Goal: Task Accomplishment & Management: Manage account settings

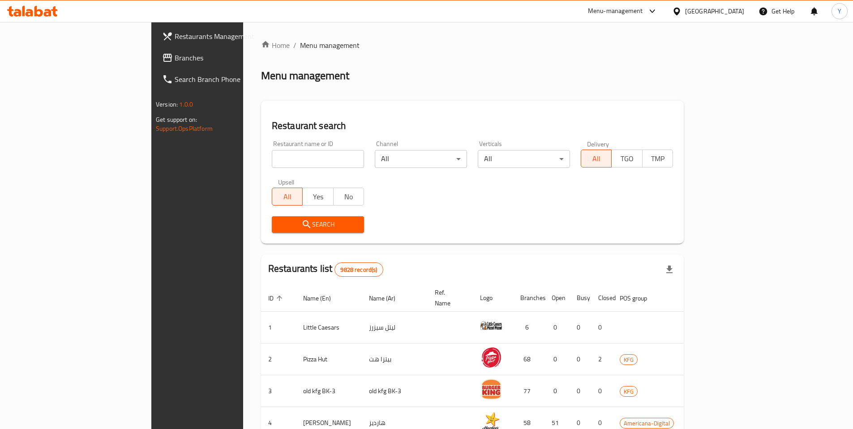
click at [685, 10] on div at bounding box center [678, 11] width 13 height 10
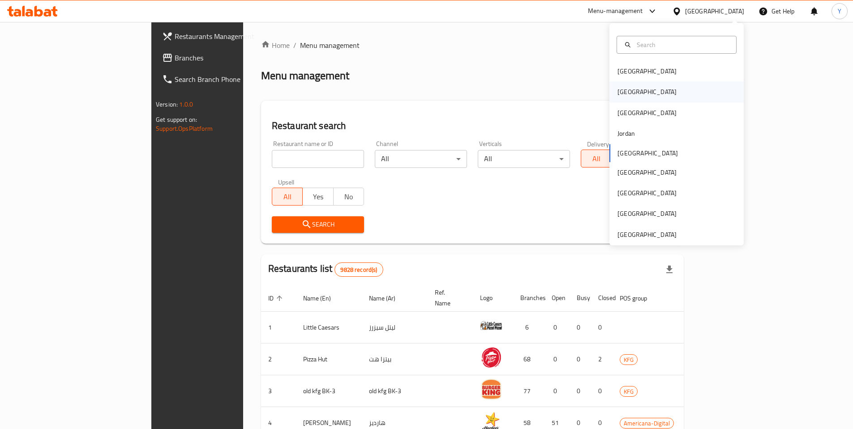
click at [655, 93] on div "[GEOGRAPHIC_DATA]" at bounding box center [676, 91] width 134 height 21
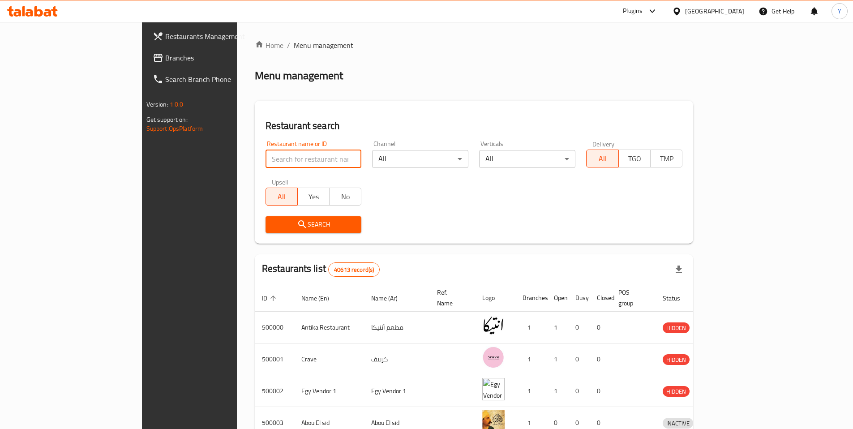
click at [265, 161] on input "search" at bounding box center [313, 159] width 96 height 18
paste input "605793"
type input "605793"
click button "Search" at bounding box center [313, 224] width 96 height 17
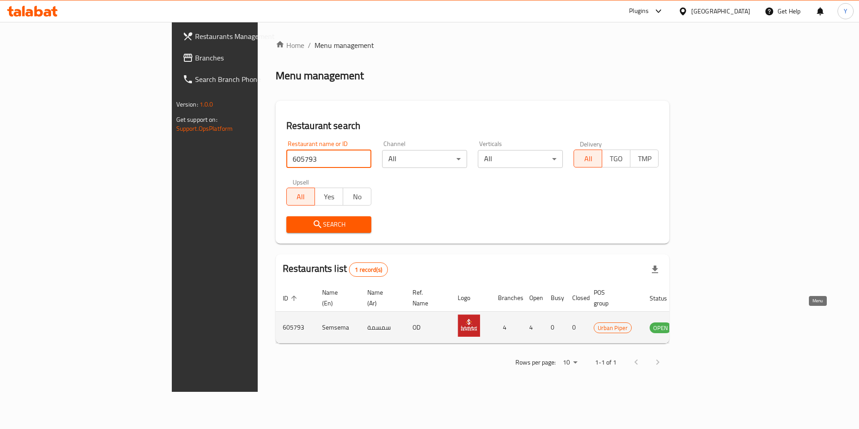
click at [706, 326] on icon "enhanced table" at bounding box center [704, 328] width 3 height 4
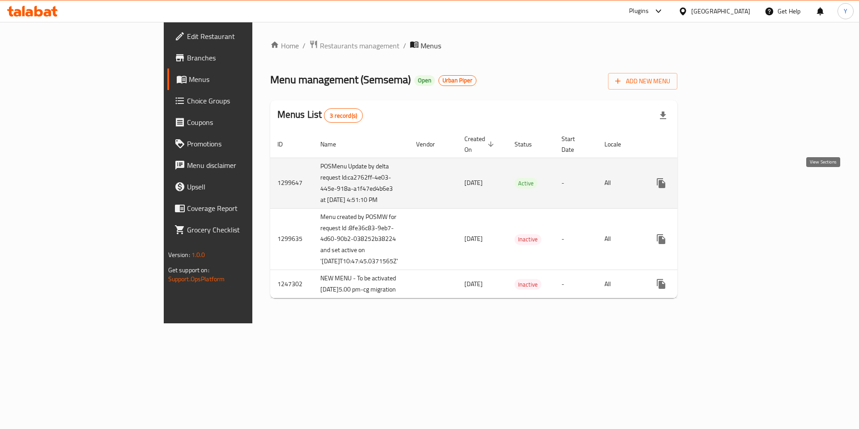
click at [731, 178] on icon "enhanced table" at bounding box center [726, 183] width 11 height 11
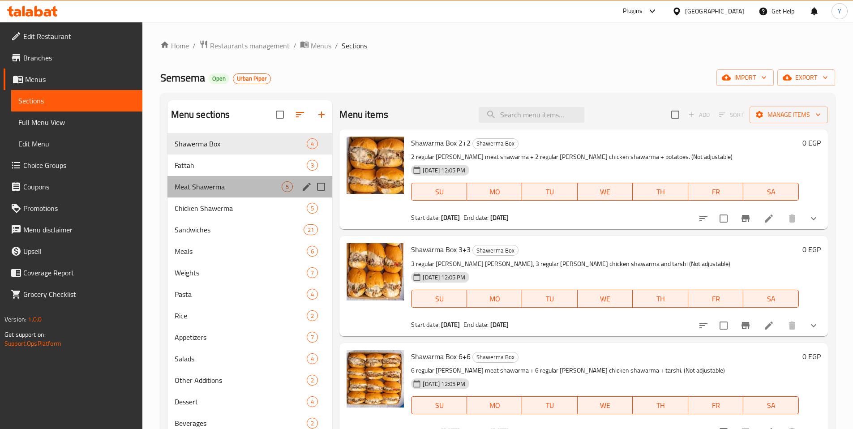
click at [172, 187] on div "Meat Shawerma 5" at bounding box center [249, 186] width 165 height 21
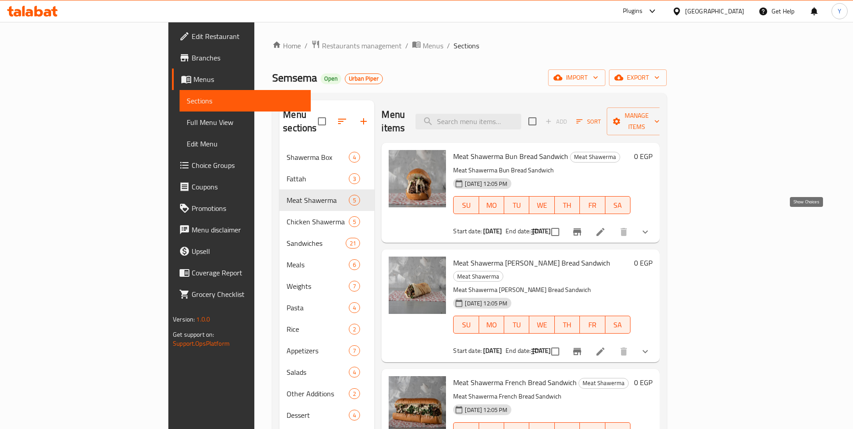
click at [650, 226] on icon "show more" at bounding box center [645, 231] width 11 height 11
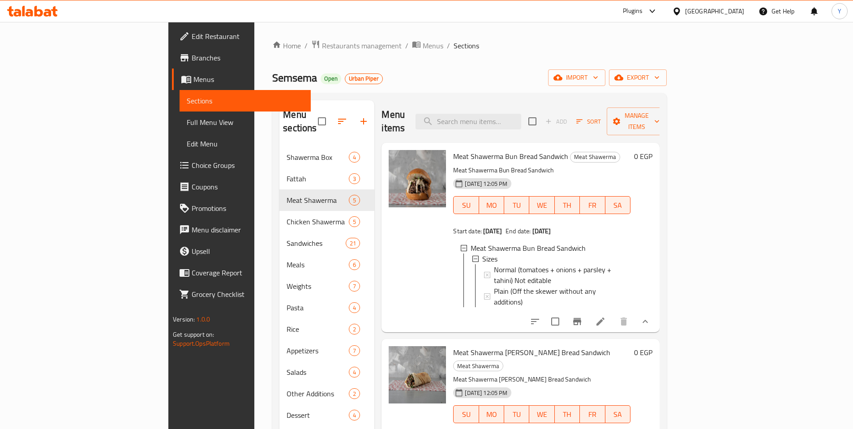
scroll to position [1, 0]
click at [521, 284] on span "Plain (Off the skewer without any additions)" at bounding box center [558, 294] width 129 height 21
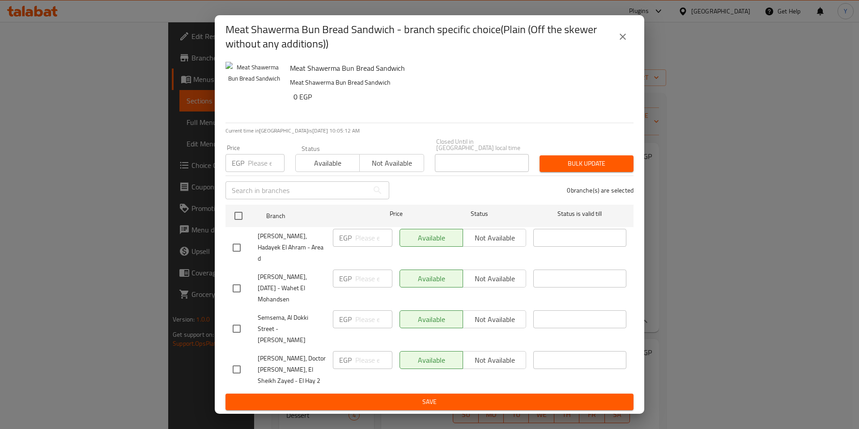
click at [618, 42] on icon "close" at bounding box center [623, 36] width 11 height 11
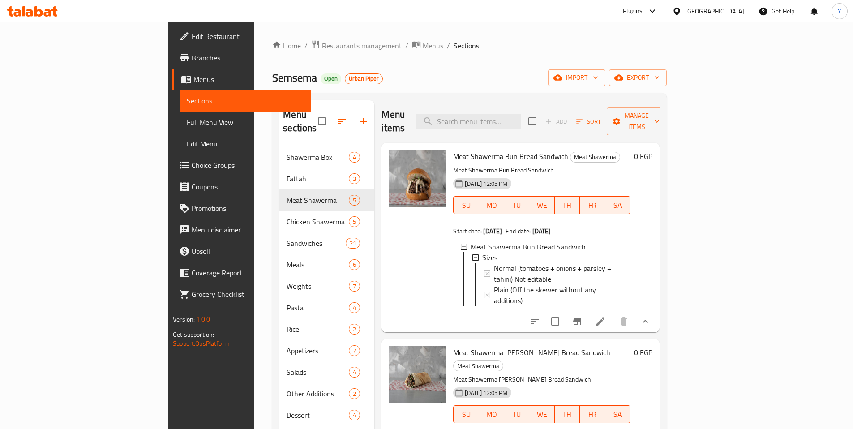
click at [192, 168] on span "Choice Groups" at bounding box center [248, 165] width 112 height 11
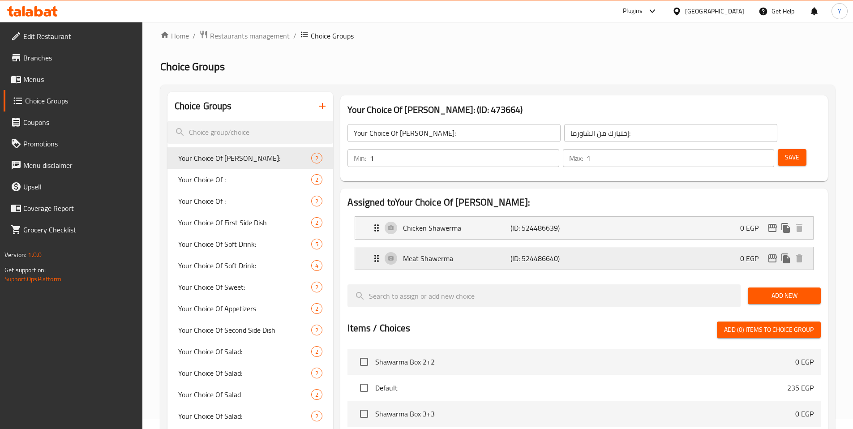
scroll to position [21, 0]
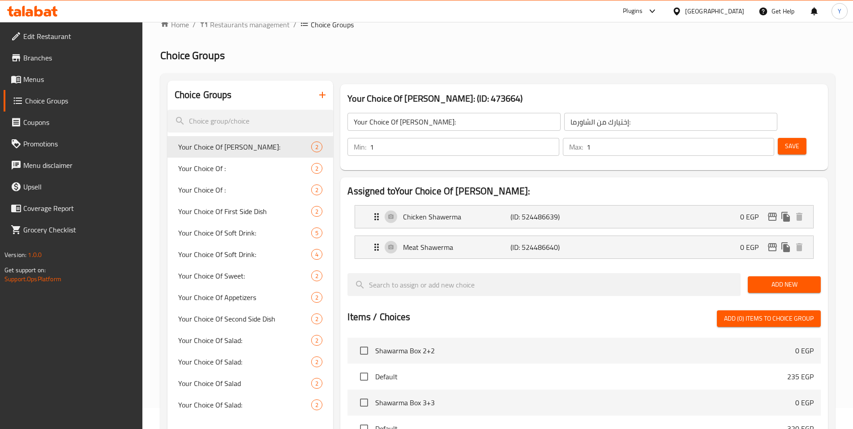
click at [55, 77] on span "Menus" at bounding box center [79, 79] width 112 height 11
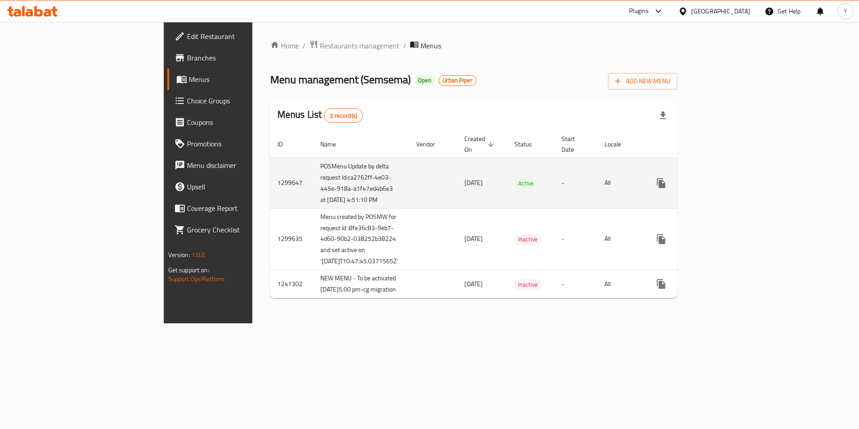
click at [731, 188] on icon "enhanced table" at bounding box center [726, 183] width 11 height 11
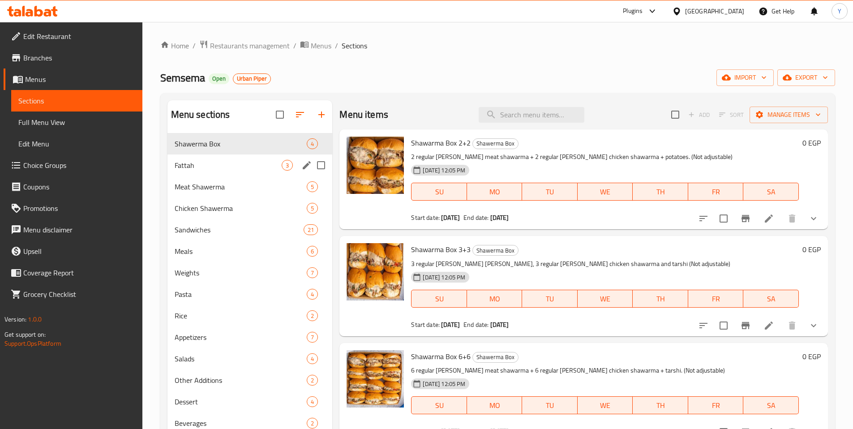
click at [209, 191] on span "Meat Shawerma" at bounding box center [241, 186] width 132 height 11
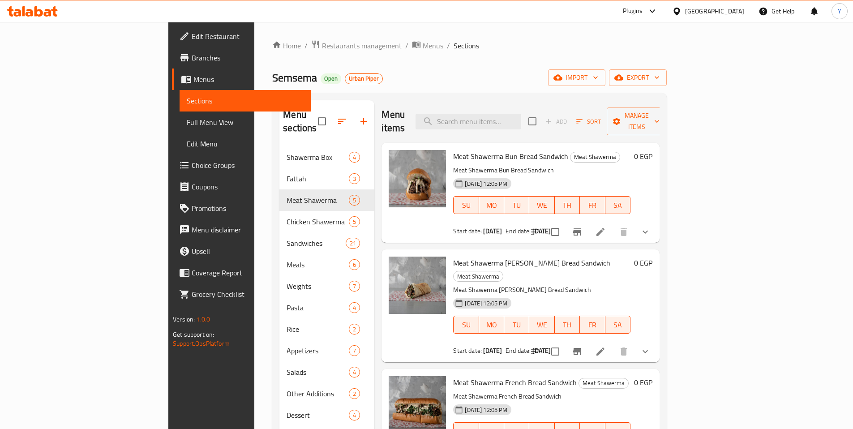
click at [613, 224] on li at bounding box center [600, 232] width 25 height 16
click at [634, 149] on div "Meat Shawerma Bun Bread Sandwich Meat Shawerma Meat Shawerma Bun Bread Sandwich…" at bounding box center [541, 192] width 184 height 93
click at [656, 221] on button "show more" at bounding box center [644, 231] width 21 height 21
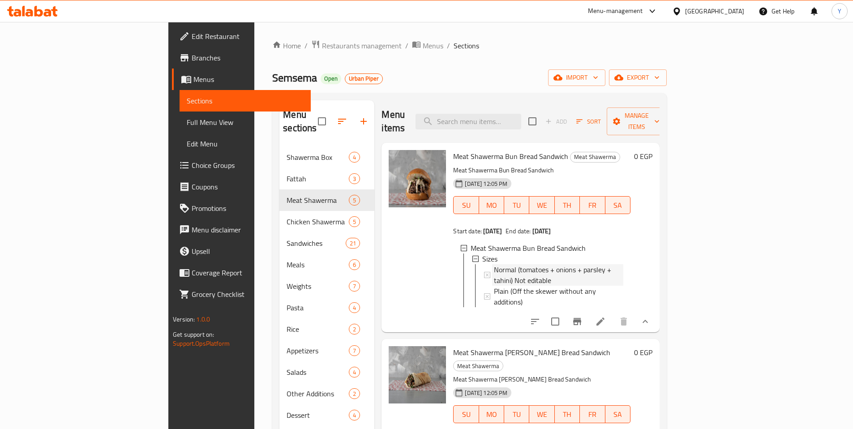
click at [548, 264] on span "Normal (tomatoes + onions + parsley + tahini) Not editable" at bounding box center [558, 274] width 129 height 21
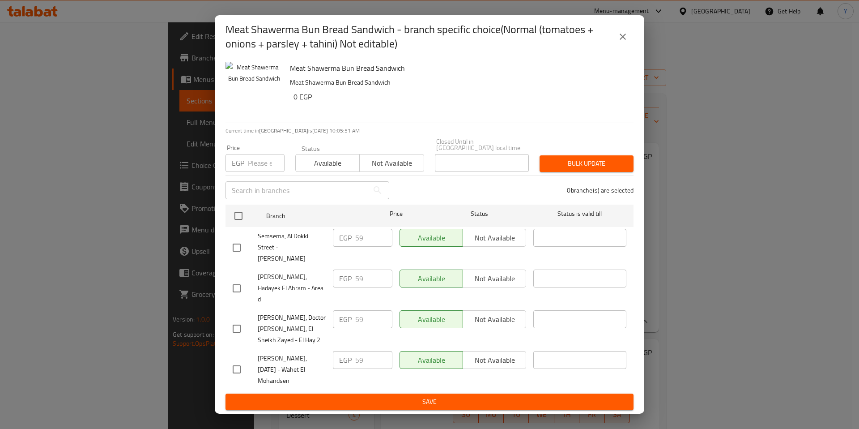
click at [628, 42] on icon "close" at bounding box center [623, 36] width 11 height 11
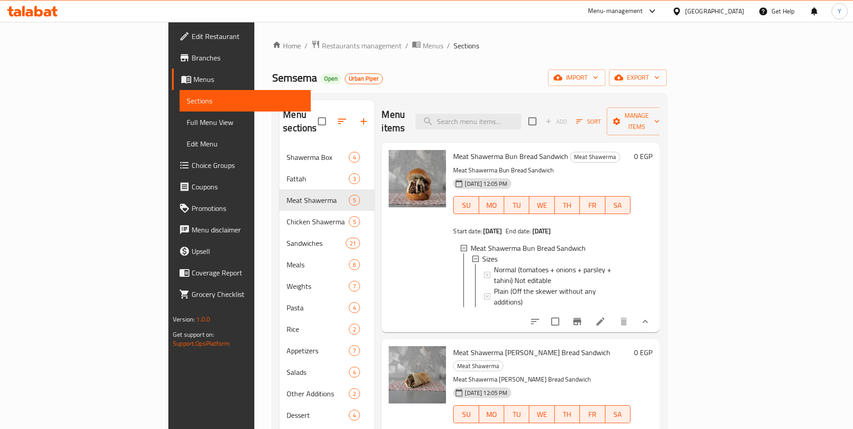
click at [606, 316] on icon at bounding box center [600, 321] width 11 height 11
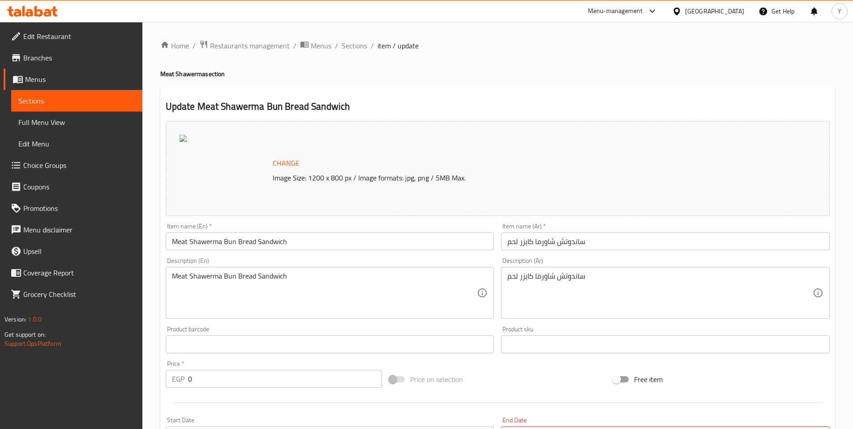
scroll to position [226, 0]
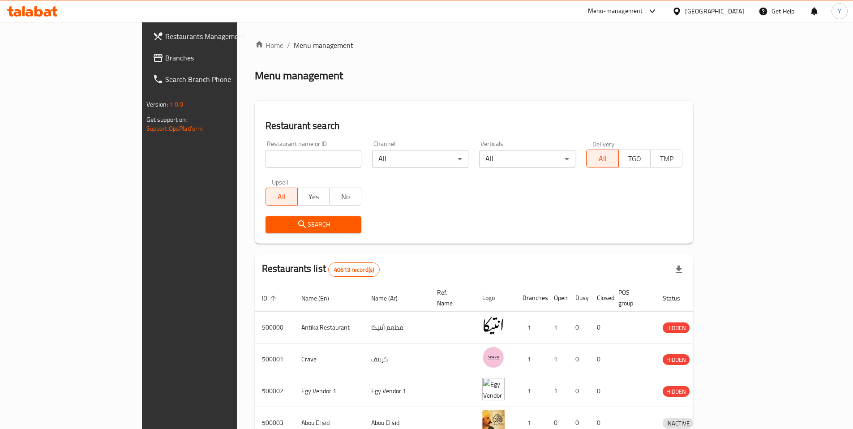
scroll to position [12, 0]
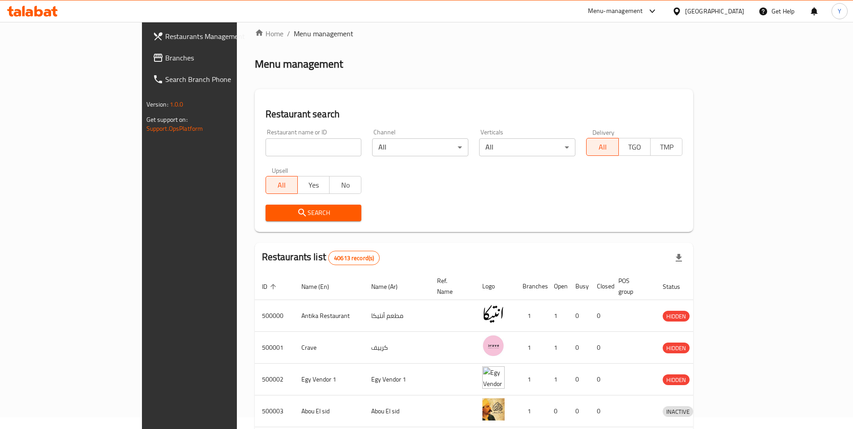
click at [265, 148] on input "search" at bounding box center [313, 147] width 96 height 18
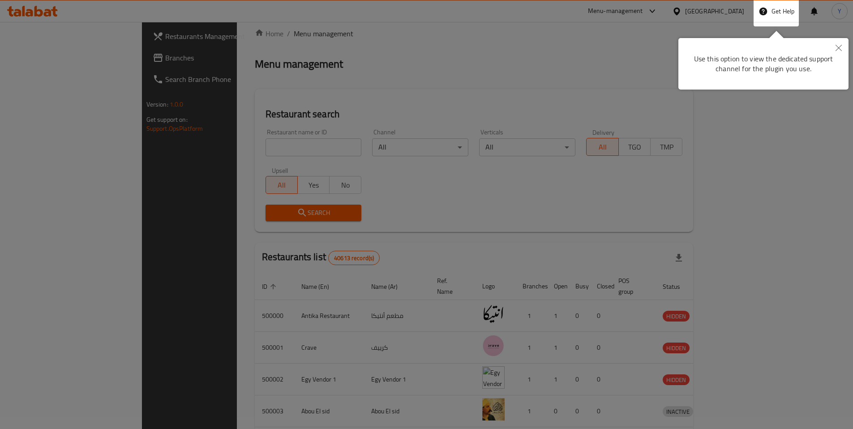
scroll to position [0, 0]
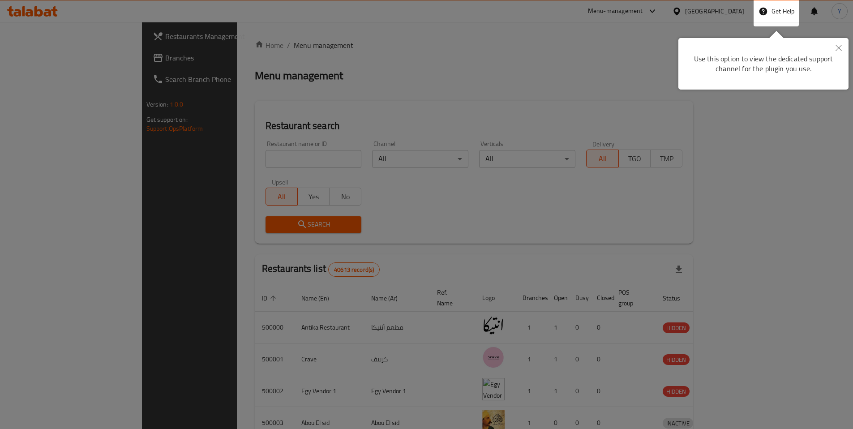
click at [545, 66] on div at bounding box center [426, 334] width 853 height 668
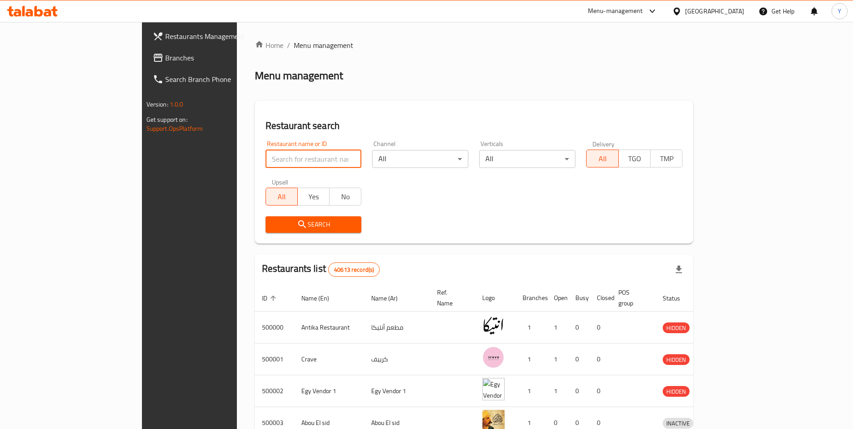
click at [265, 158] on input "search" at bounding box center [313, 159] width 96 height 18
paste input "610712"
type input "610712"
click button "Search" at bounding box center [313, 224] width 96 height 17
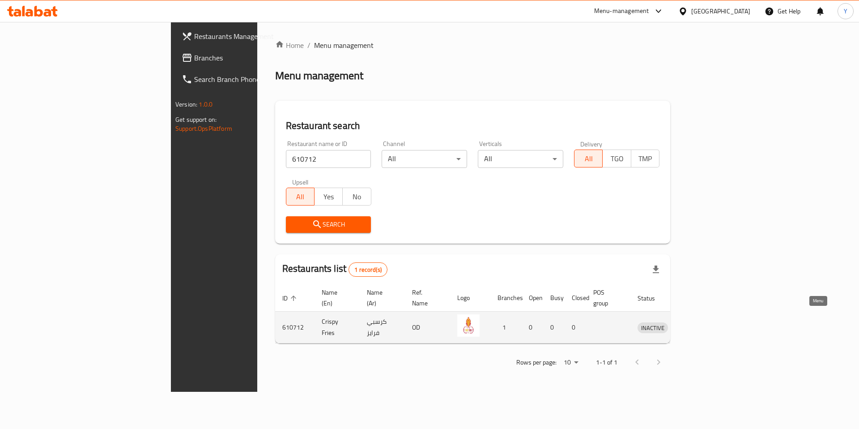
click at [696, 324] on icon "enhanced table" at bounding box center [692, 328] width 10 height 8
